Goal: Check status: Check status

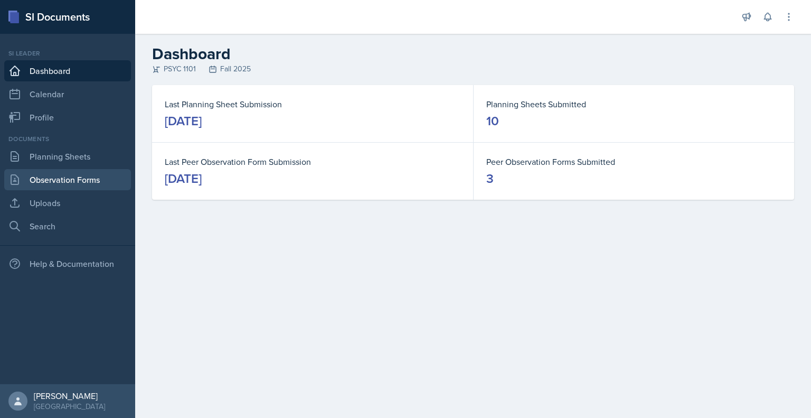
click at [65, 176] on link "Observation Forms" at bounding box center [67, 179] width 127 height 21
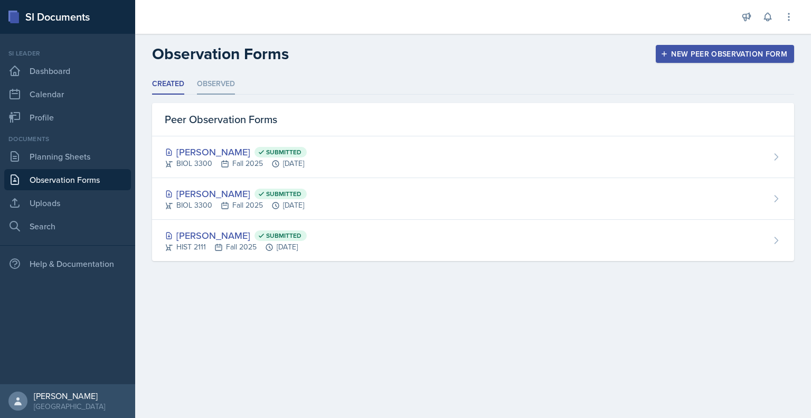
click at [218, 88] on li "Observed" at bounding box center [216, 84] width 38 height 21
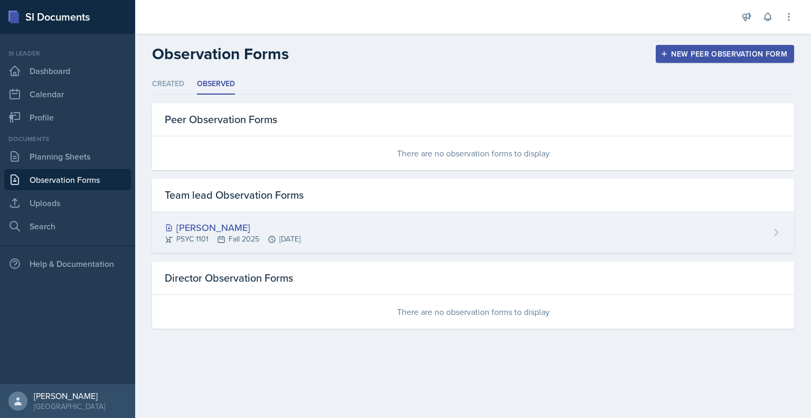
click at [301, 234] on div "PSYC 1101 Fall 2025 [DATE]" at bounding box center [233, 238] width 136 height 11
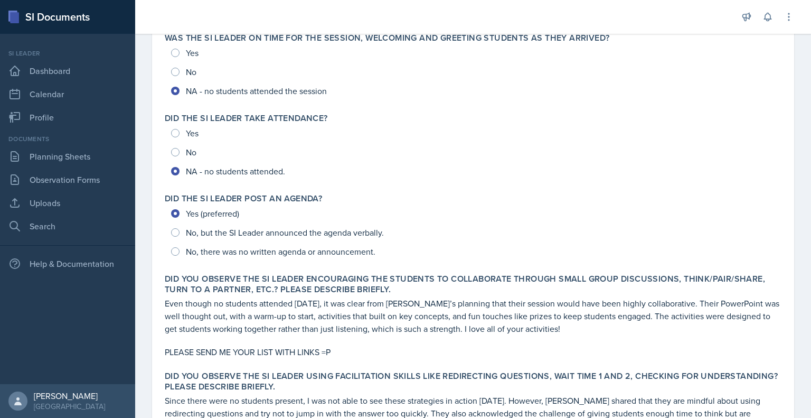
scroll to position [106, 0]
click at [763, 284] on label "Did you observe the SI Leader encouraging the students to collaborate through s…" at bounding box center [473, 283] width 617 height 21
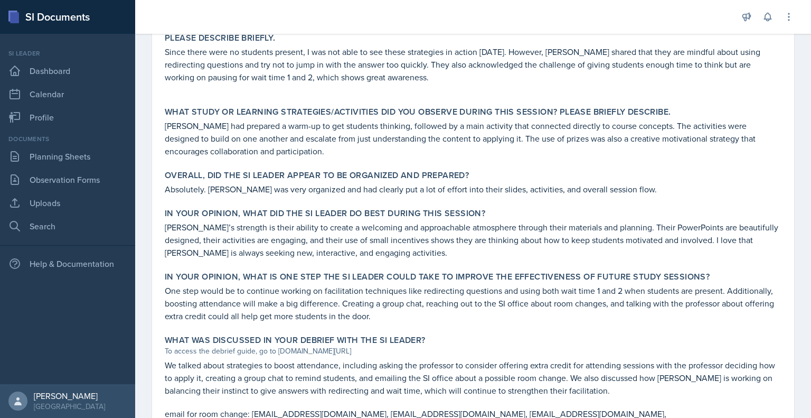
scroll to position [582, 0]
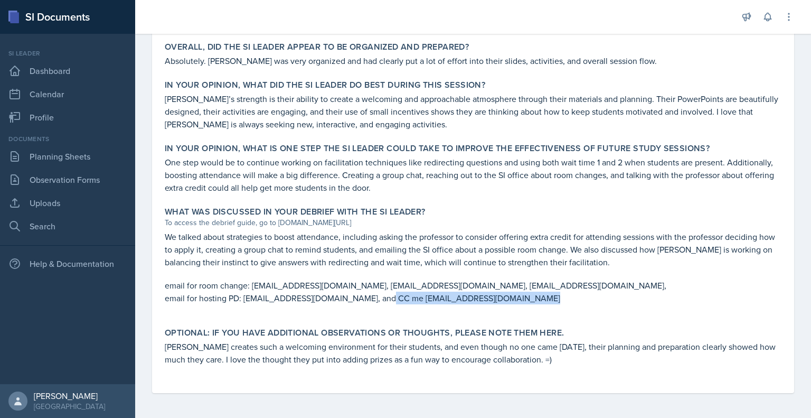
drag, startPoint x: 385, startPoint y: 298, endPoint x: 506, endPoint y: 308, distance: 122.0
click at [506, 308] on div "We talked about strategies to boost attendance, including asking the professor …" at bounding box center [473, 272] width 617 height 85
copy p "[EMAIL_ADDRESS][DOMAIN_NAME]"
click at [530, 261] on p "We talked about strategies to boost attendance, including asking the professor …" at bounding box center [473, 249] width 617 height 38
drag, startPoint x: 677, startPoint y: 10, endPoint x: 624, endPoint y: 20, distance: 54.3
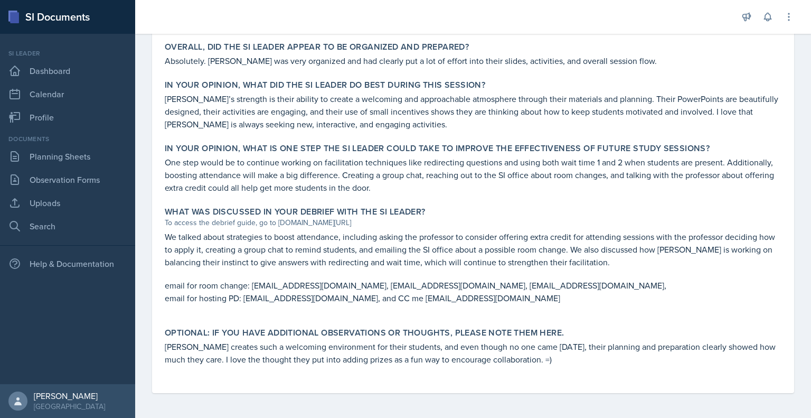
click at [677, 10] on div at bounding box center [436, 17] width 585 height 34
